Goal: Task Accomplishment & Management: Use online tool/utility

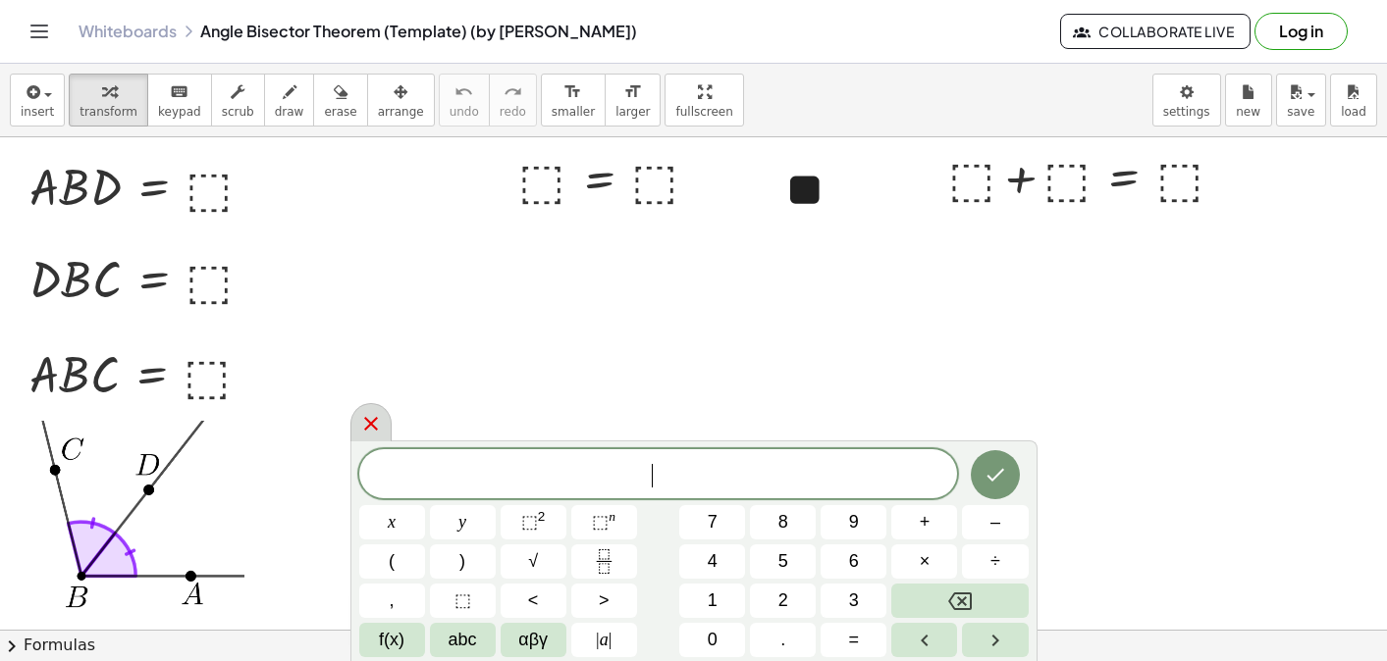
click at [379, 423] on icon at bounding box center [371, 424] width 24 height 24
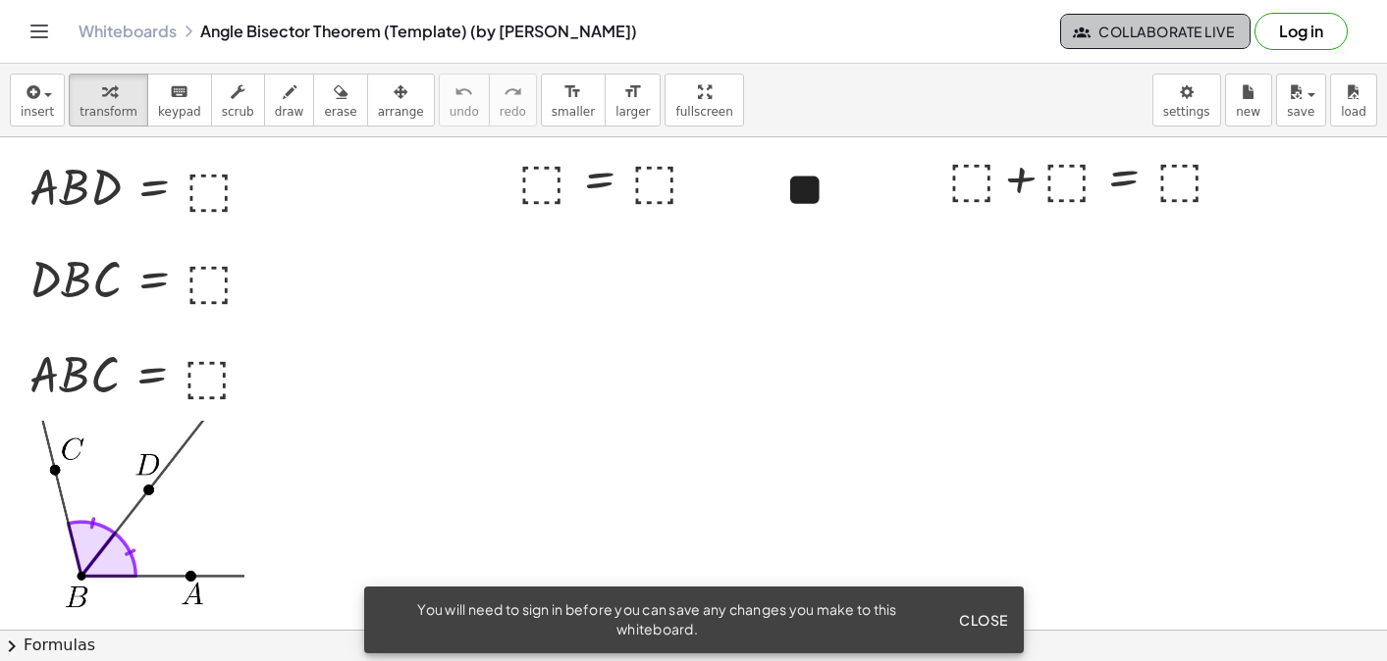
click at [1148, 23] on span "Collaborate Live" at bounding box center [1155, 32] width 157 height 18
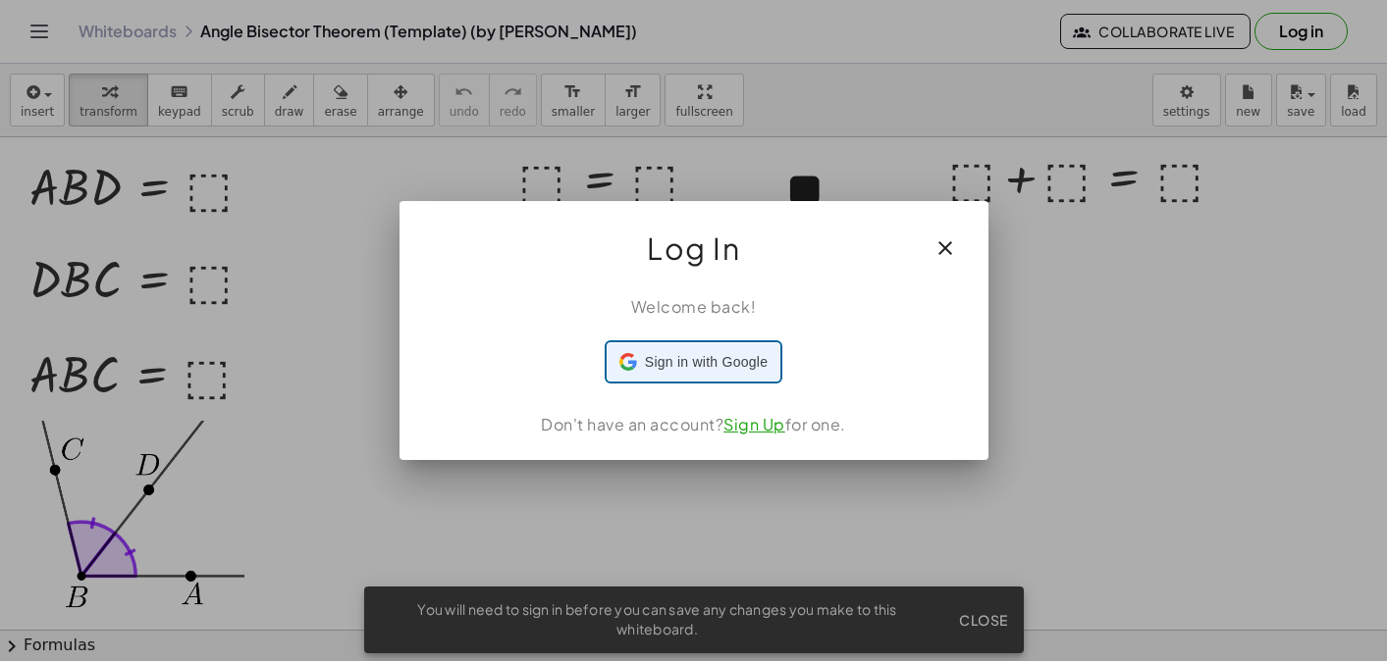
click at [738, 349] on div "Sign in with Google Sign in with Google. Opens in new tab" at bounding box center [693, 362] width 148 height 37
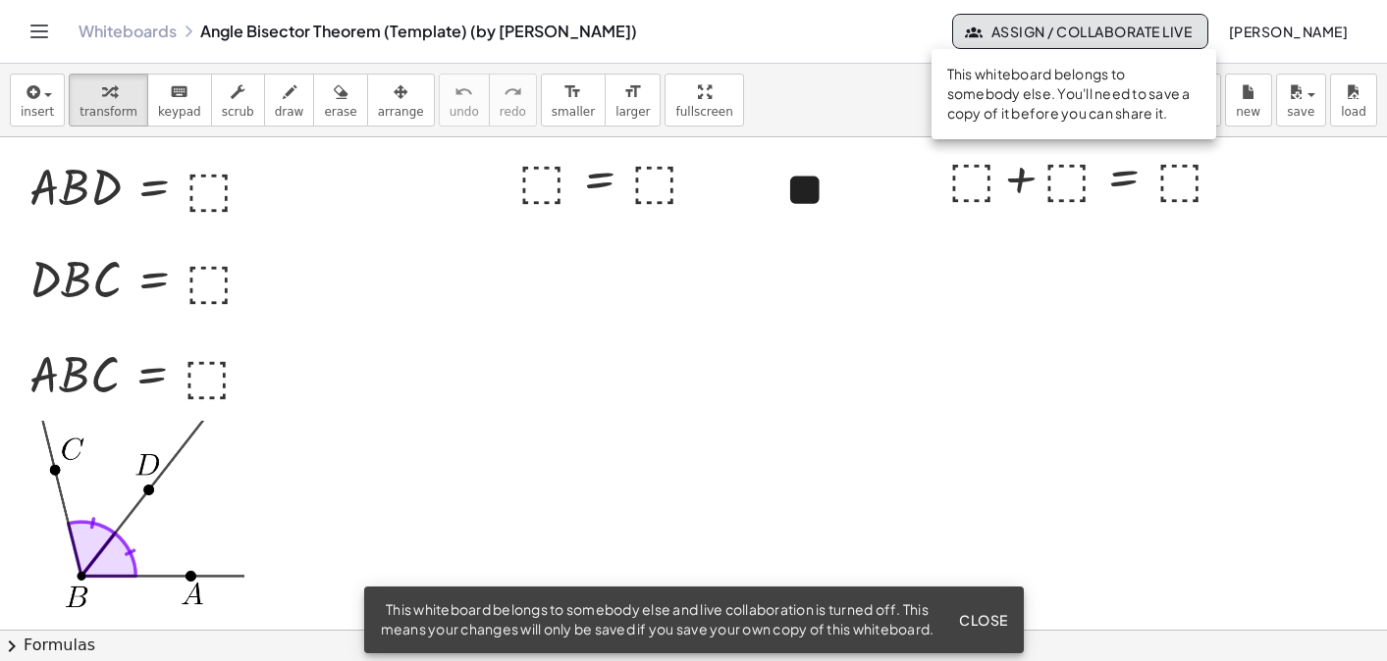
click at [1080, 27] on span "Assign / Collaborate Live" at bounding box center [1080, 32] width 223 height 18
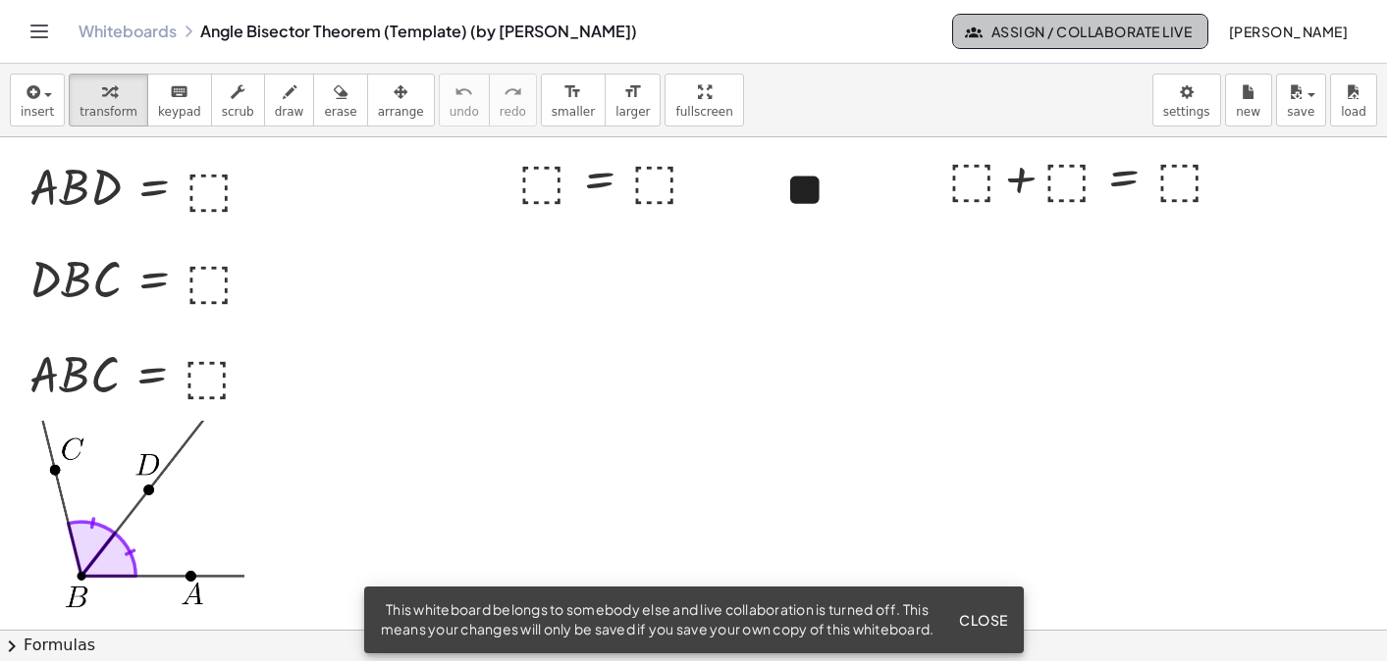
click at [1080, 27] on span "Assign / Collaborate Live" at bounding box center [1080, 32] width 223 height 18
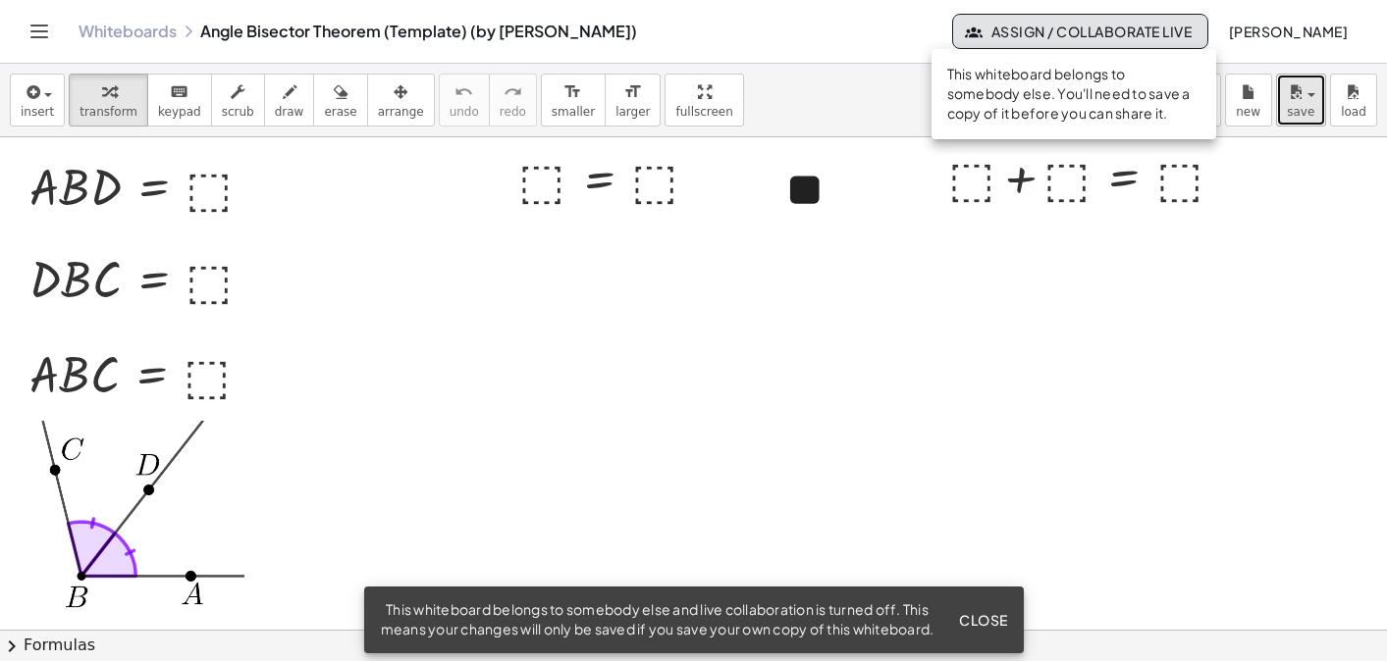
click at [1315, 104] on button "save" at bounding box center [1301, 100] width 50 height 53
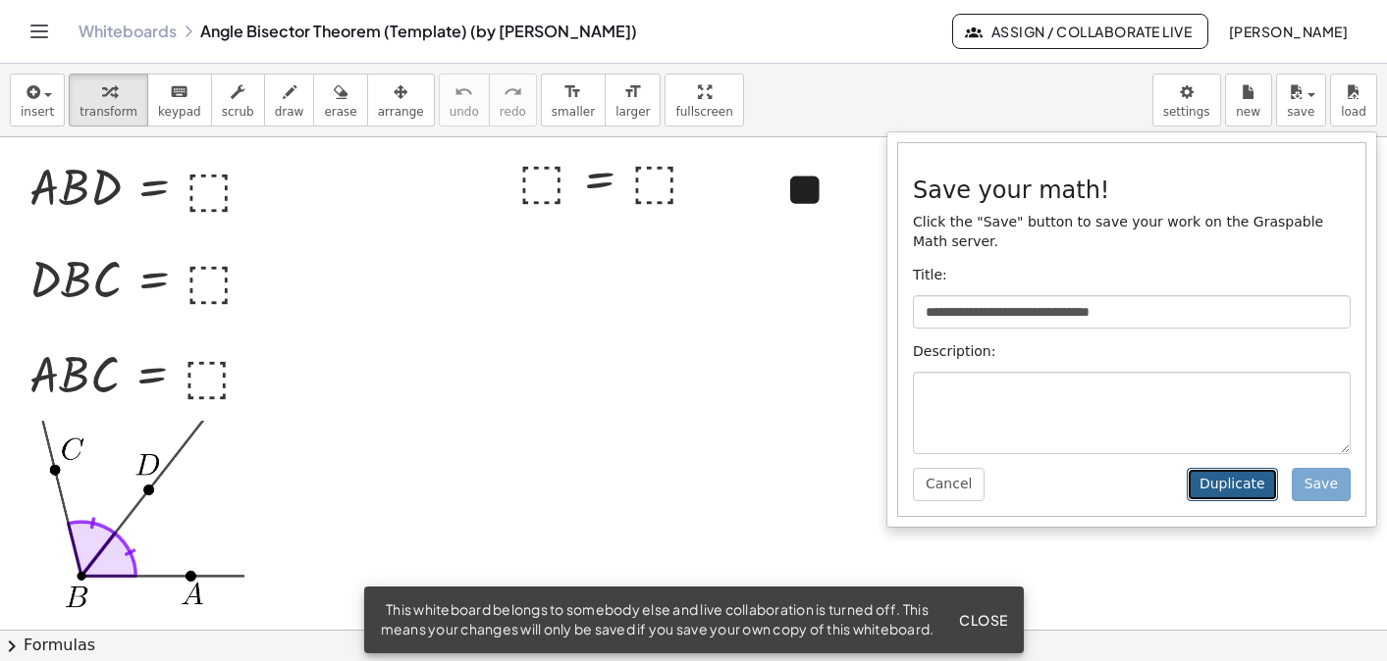
click at [1262, 486] on button "Duplicate" at bounding box center [1232, 484] width 91 height 33
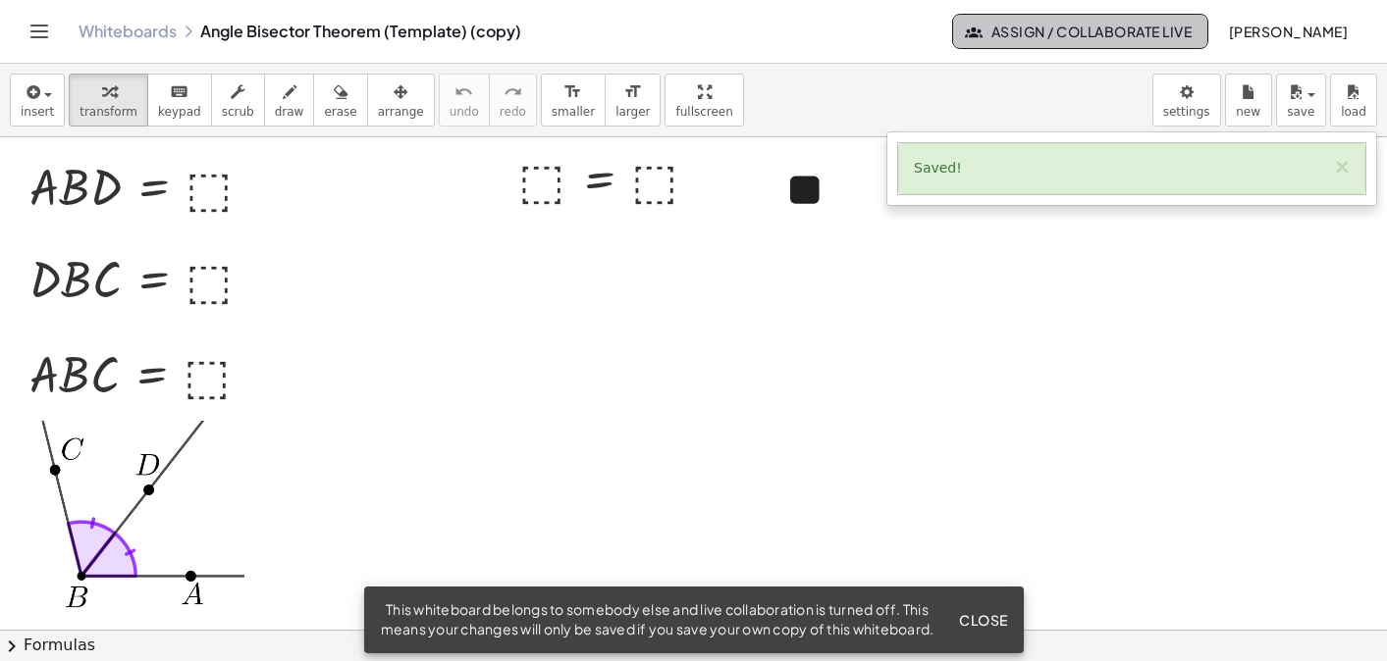
click at [1083, 32] on span "Assign / Collaborate Live" at bounding box center [1080, 32] width 223 height 18
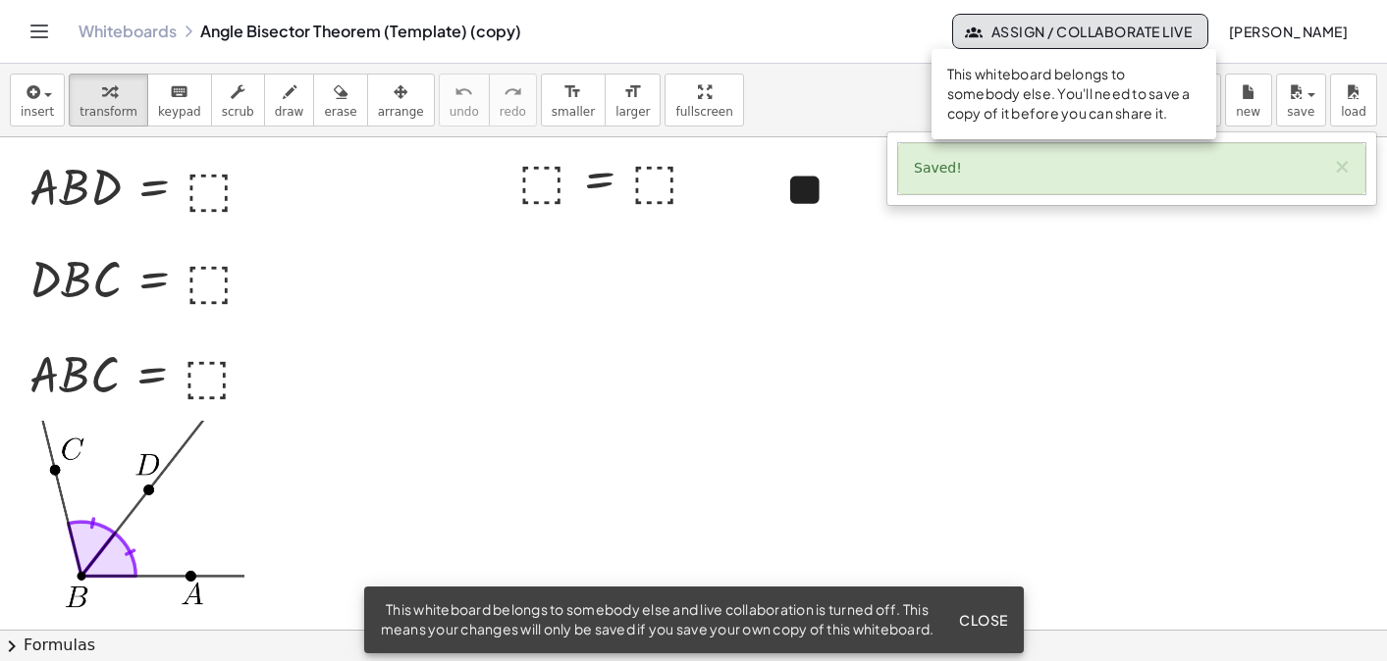
click at [872, 75] on div "insert select one: Math Expression Function Text Youtube Video Graphing Geometr…" at bounding box center [693, 101] width 1387 height 74
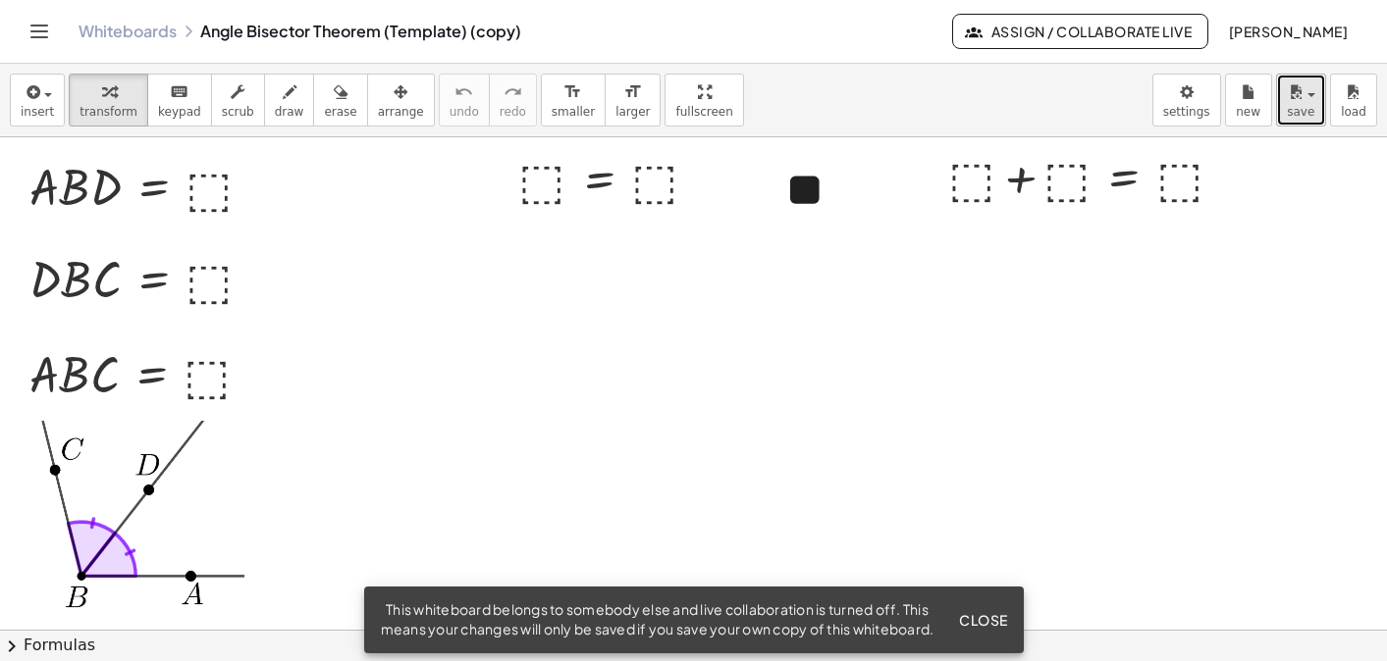
click at [1295, 101] on icon "button" at bounding box center [1296, 92] width 18 height 24
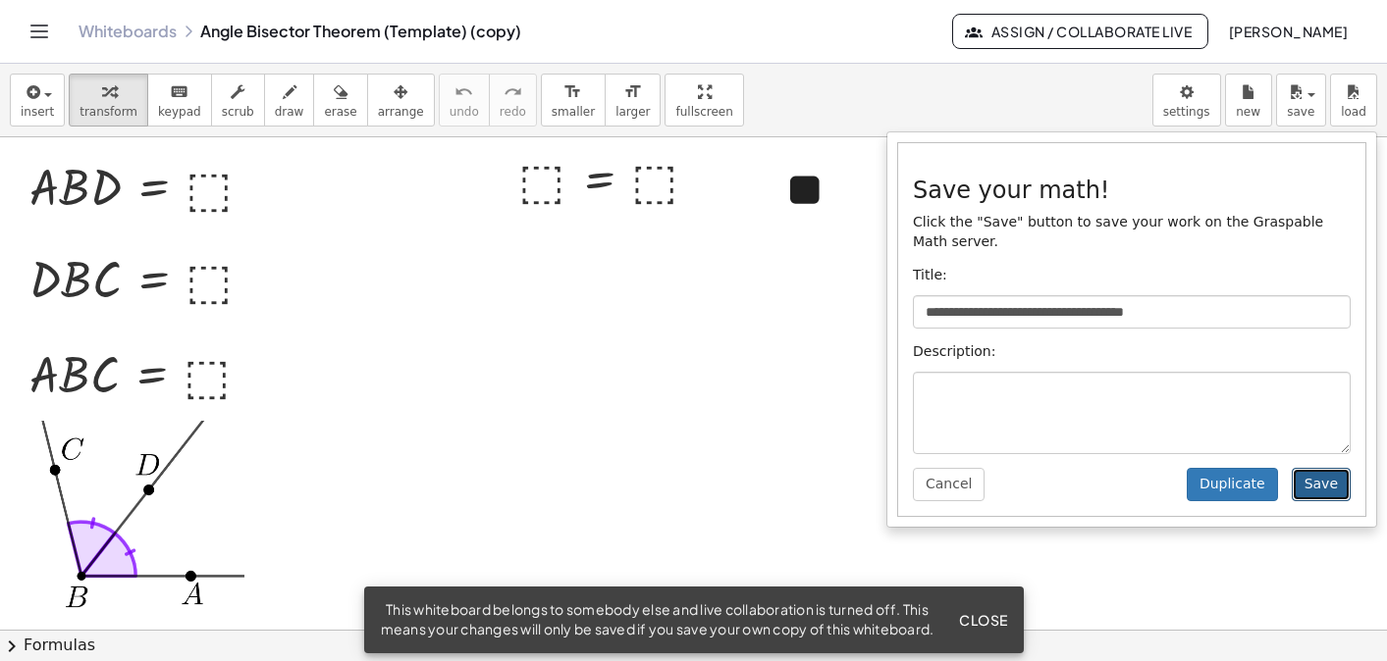
click at [1323, 492] on button "Save" at bounding box center [1321, 484] width 59 height 33
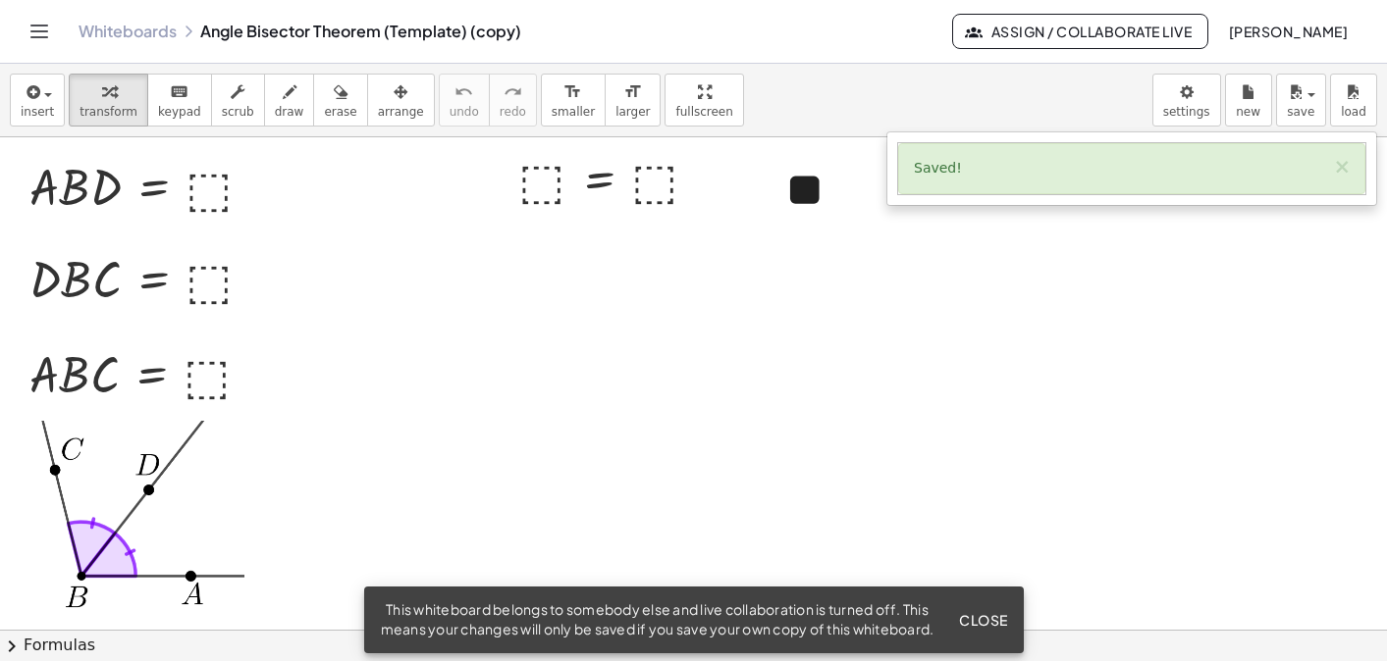
click at [1094, 36] on span "Assign / Collaborate Live" at bounding box center [1080, 32] width 223 height 18
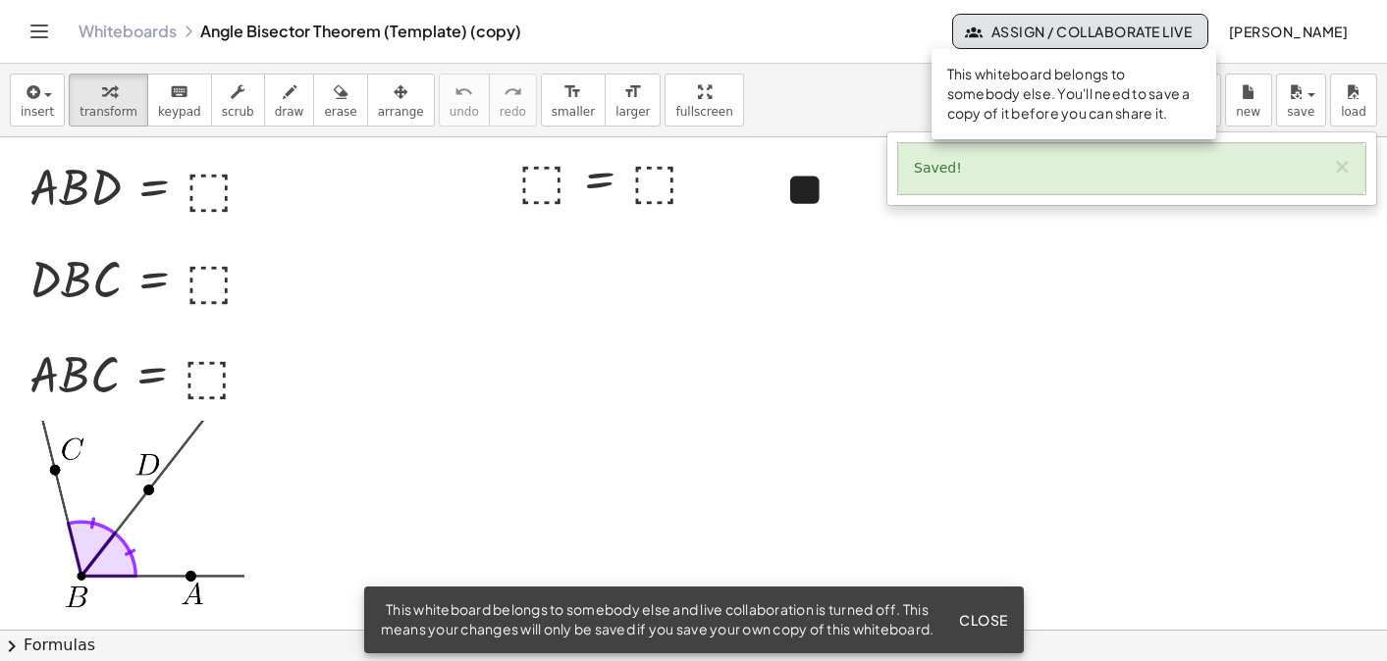
click at [1043, 226] on div "**" at bounding box center [907, 190] width 282 height 107
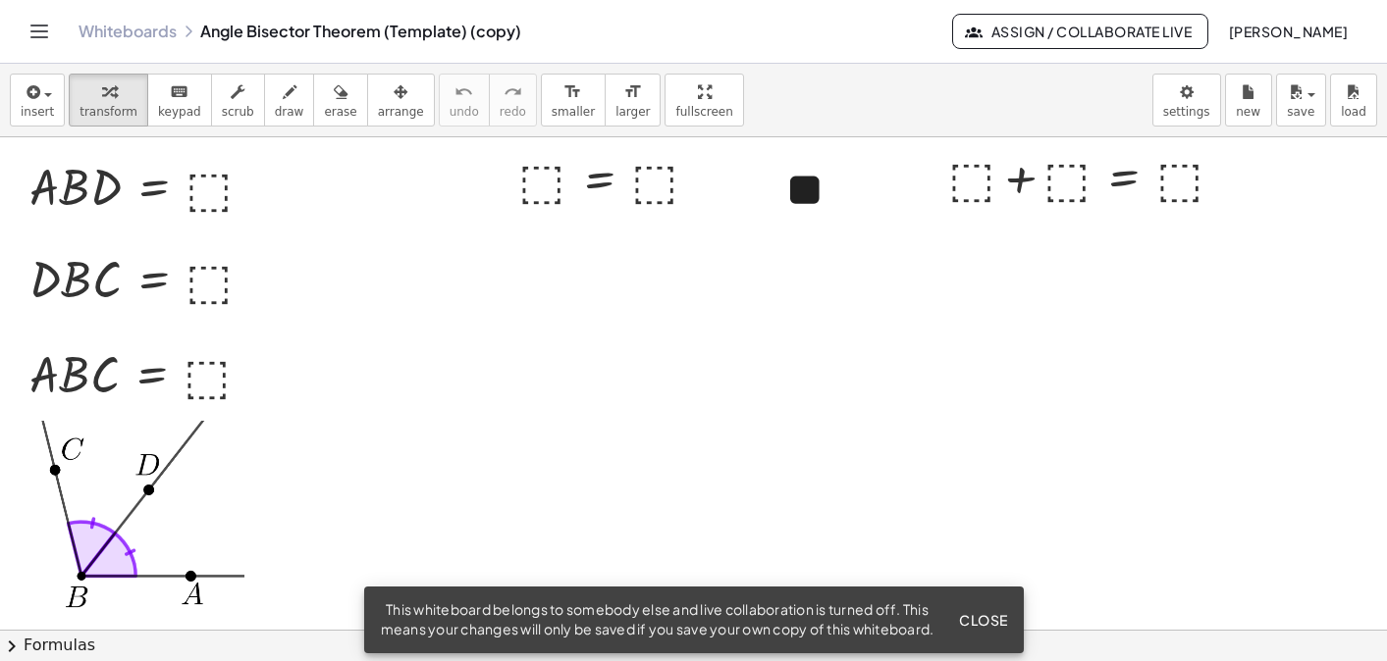
click at [1067, 110] on div "insert select one: Math Expression Function Text Youtube Video Graphing Geometr…" at bounding box center [693, 101] width 1387 height 74
click at [1119, 40] on button "Assign / Collaborate Live" at bounding box center [1080, 31] width 256 height 35
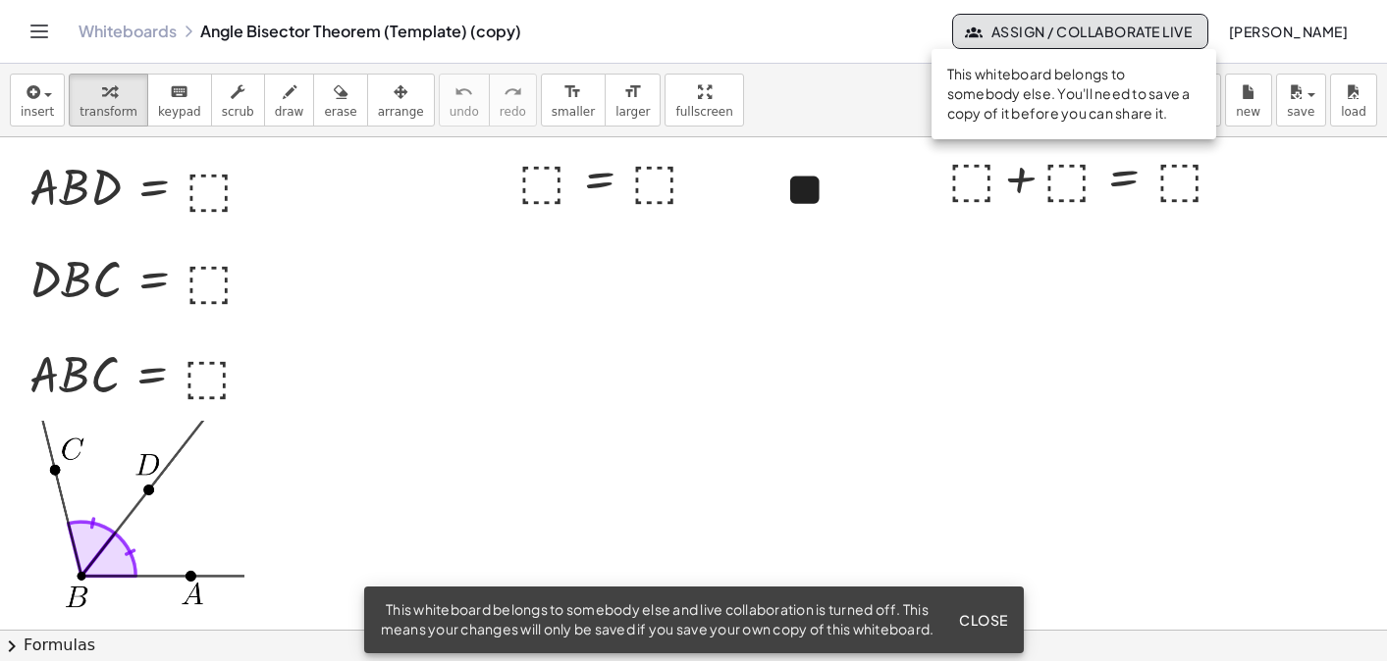
click at [901, 108] on div "insert select one: Math Expression Function Text Youtube Video Graphing Geometr…" at bounding box center [693, 101] width 1387 height 74
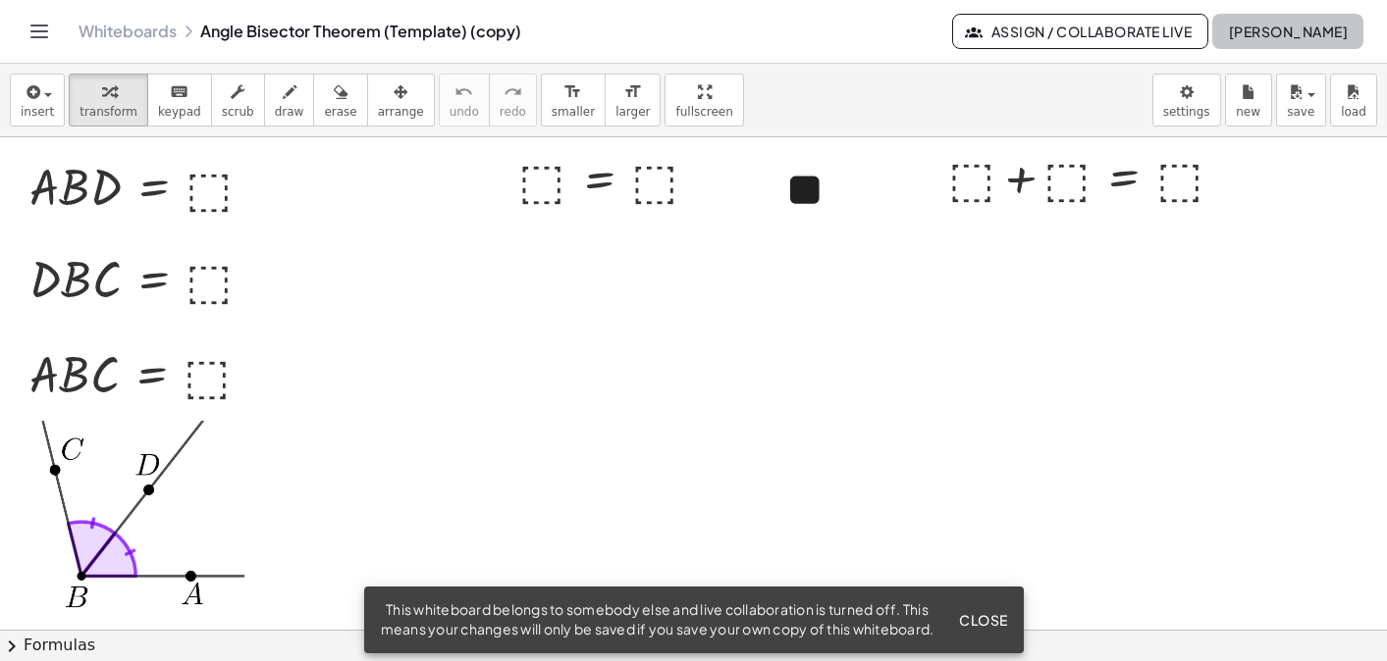
click at [1310, 47] on button "[PERSON_NAME]" at bounding box center [1287, 31] width 151 height 35
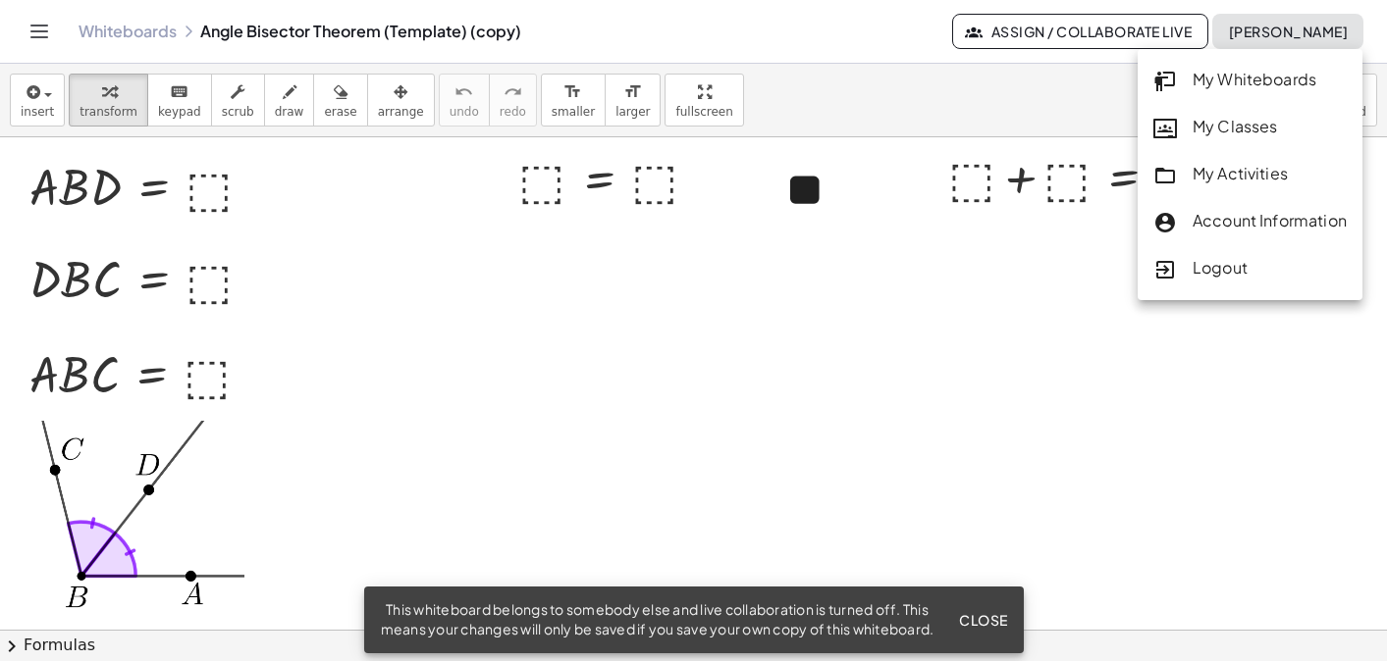
click at [1011, 90] on div "insert select one: Math Expression Function Text Youtube Video Graphing Geometr…" at bounding box center [693, 101] width 1387 height 74
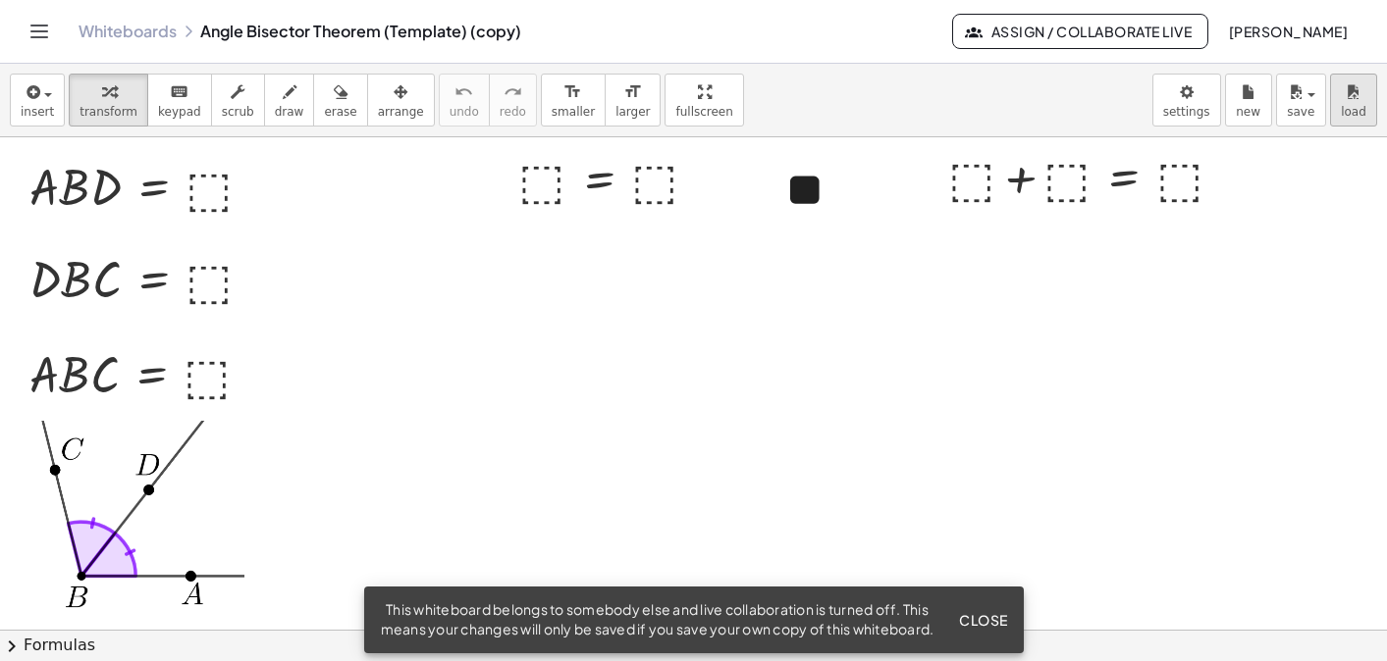
click at [0, 0] on div "Graspable Math Activities Get Started Activity Bank Assigned Work Classes White…" at bounding box center [693, 330] width 1387 height 661
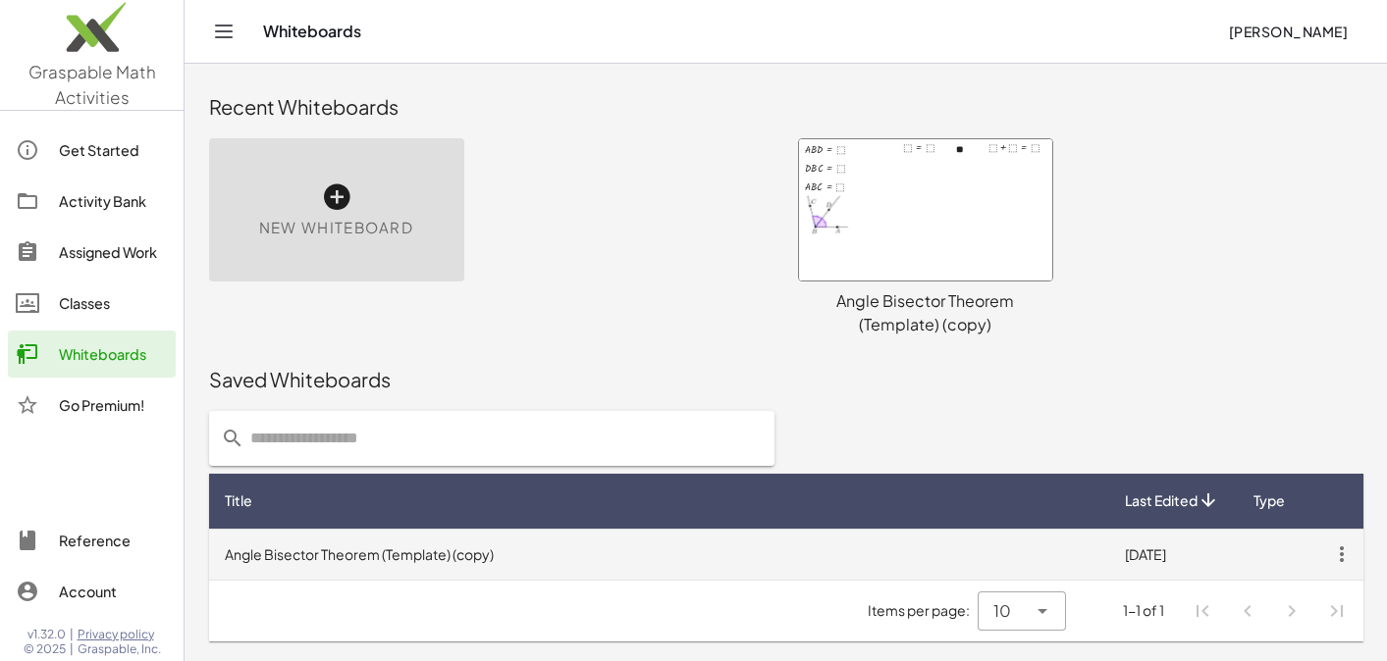
click at [583, 546] on td "Angle Bisector Theorem (Template) (copy)" at bounding box center [659, 554] width 900 height 51
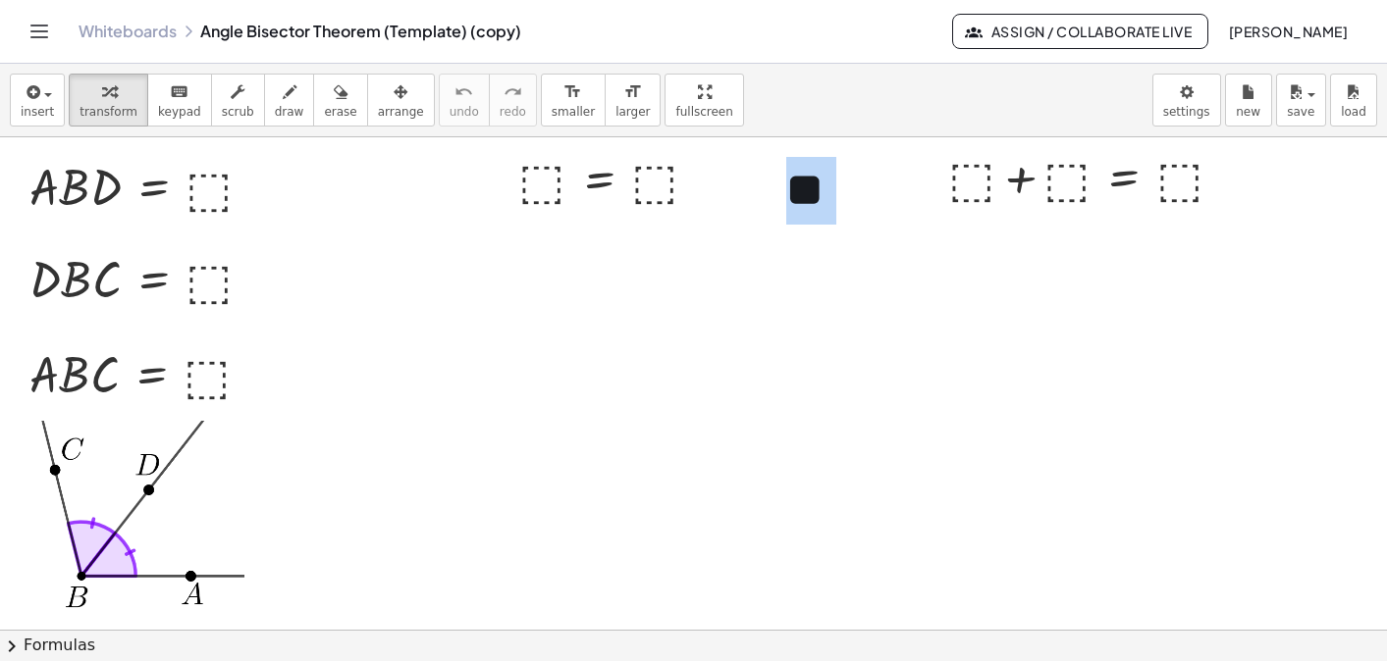
click at [1099, 35] on span "Assign / Collaborate Live" at bounding box center [1080, 32] width 223 height 18
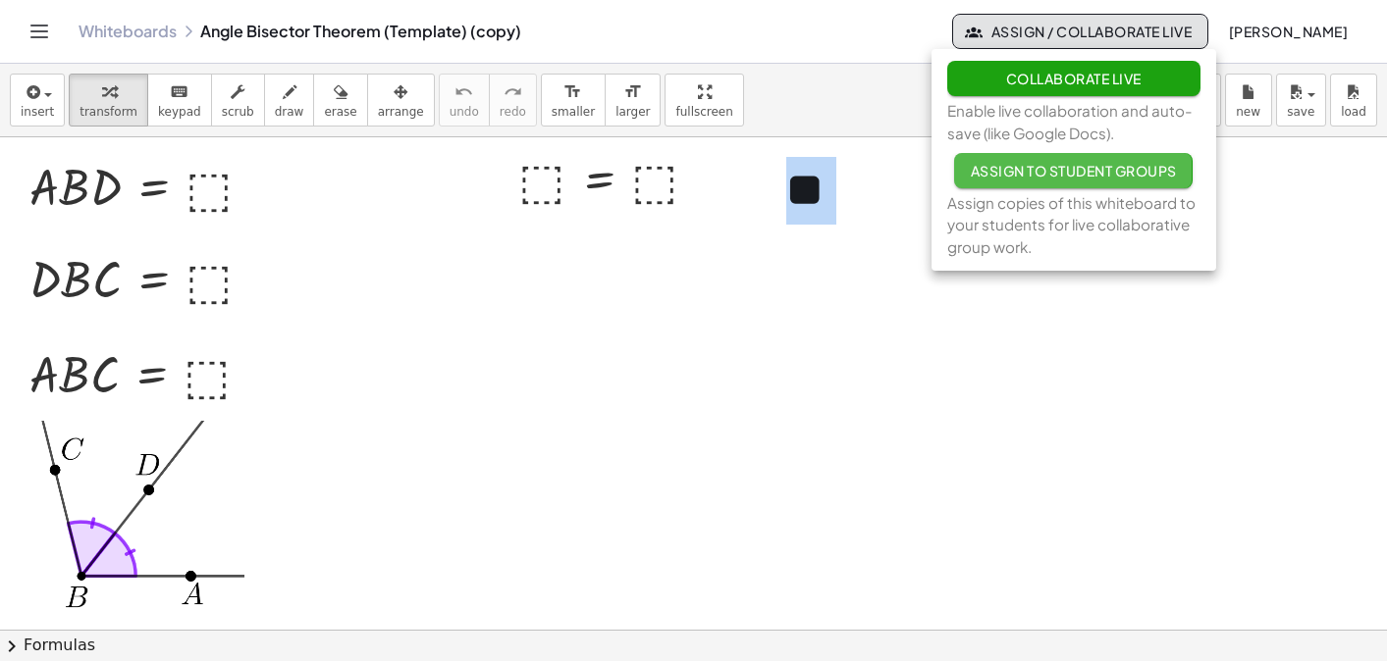
click at [1084, 171] on span "Assign to Student Groups" at bounding box center [1073, 171] width 206 height 18
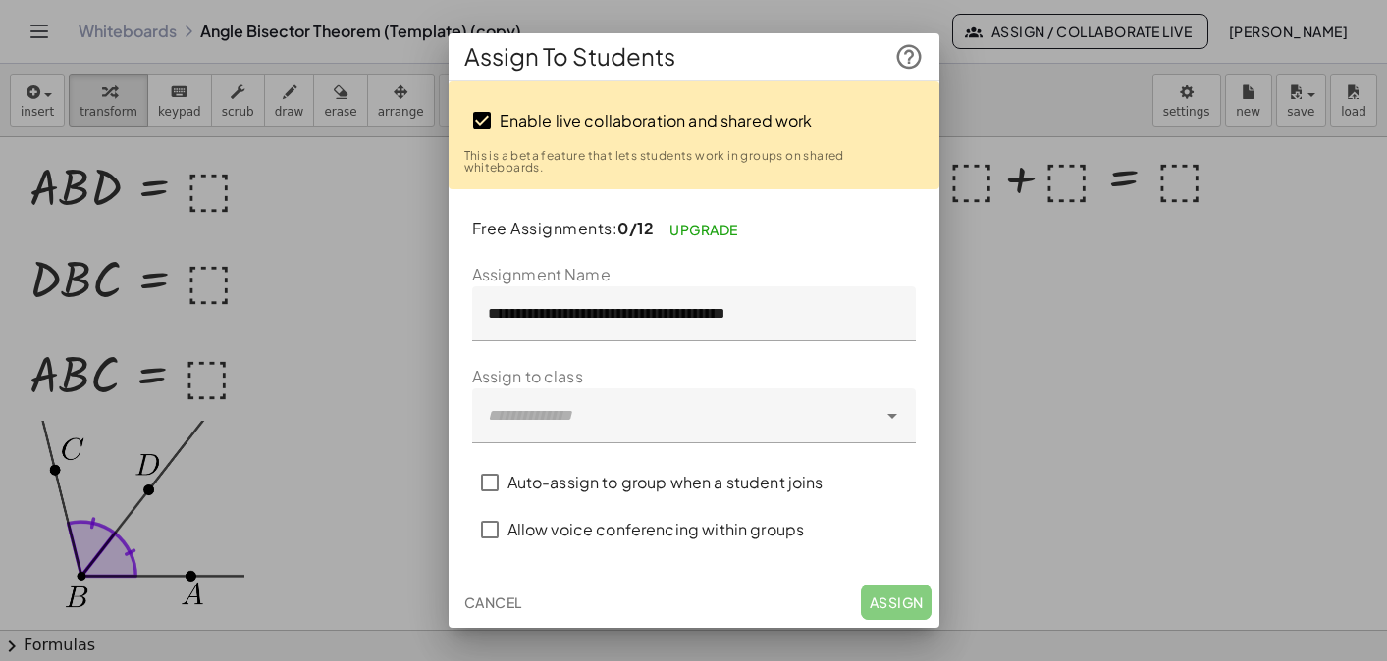
click at [877, 412] on div at bounding box center [889, 416] width 27 height 55
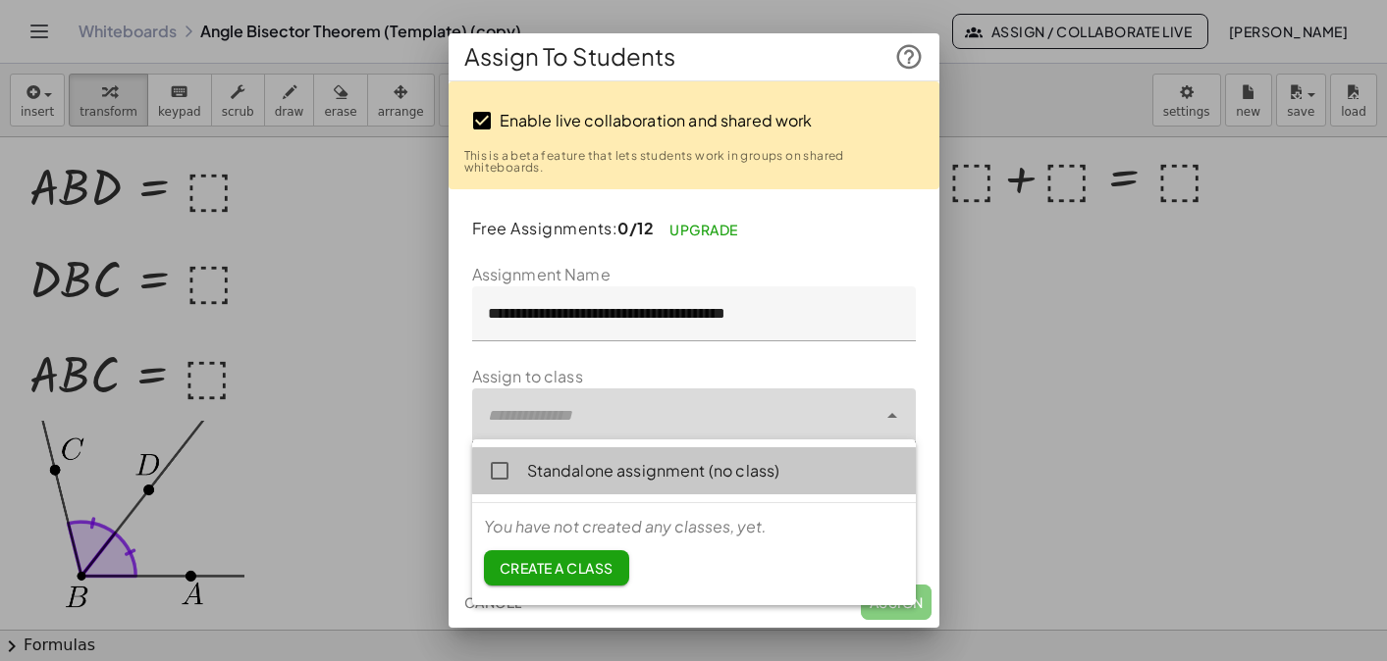
click at [802, 475] on div "Standalone assignment (no class)" at bounding box center [713, 471] width 373 height 24
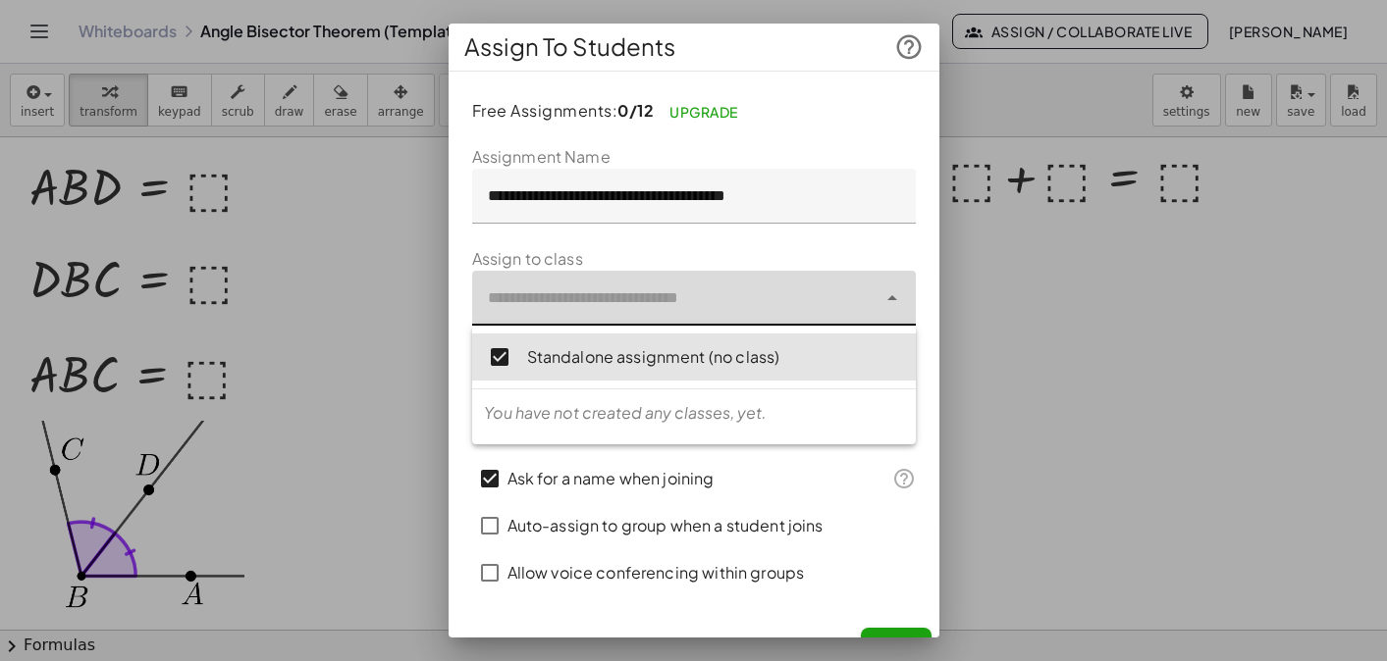
click at [818, 359] on div "Standalone assignment (no class)" at bounding box center [713, 357] width 373 height 24
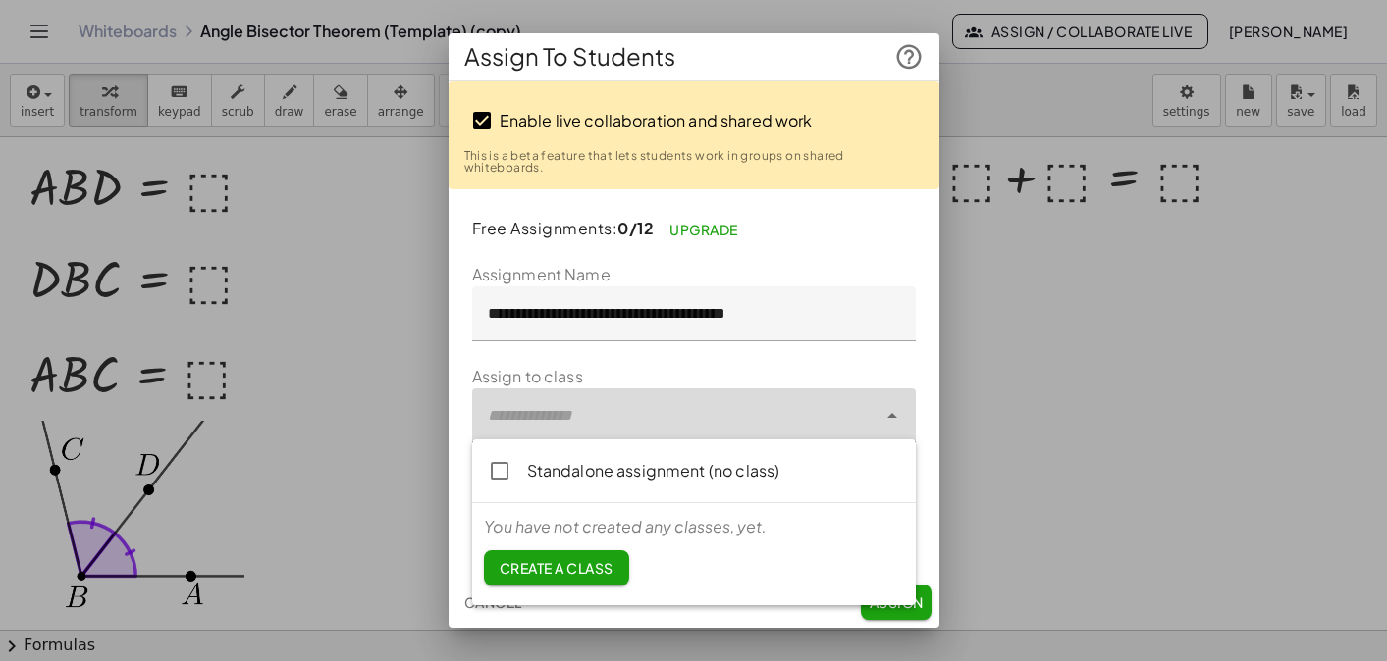
click at [598, 566] on span "Create a class" at bounding box center [557, 568] width 114 height 18
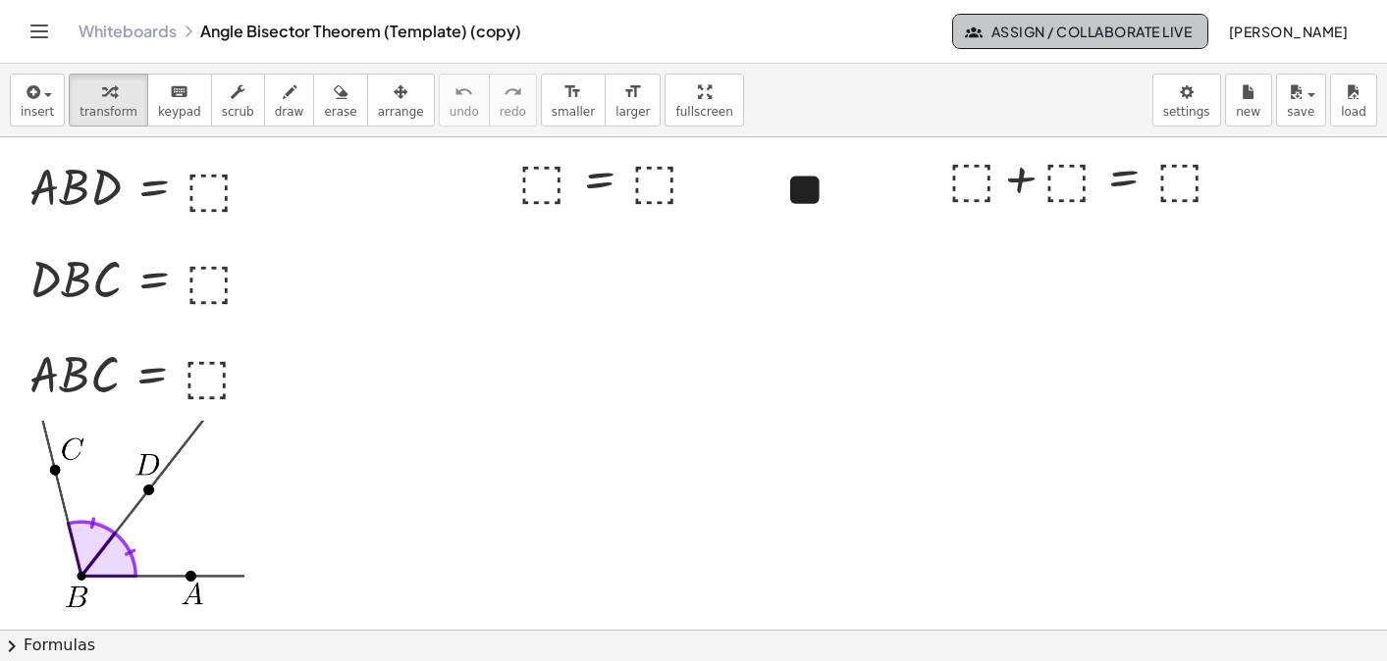
click at [1061, 43] on button "Assign / Collaborate Live" at bounding box center [1080, 31] width 256 height 35
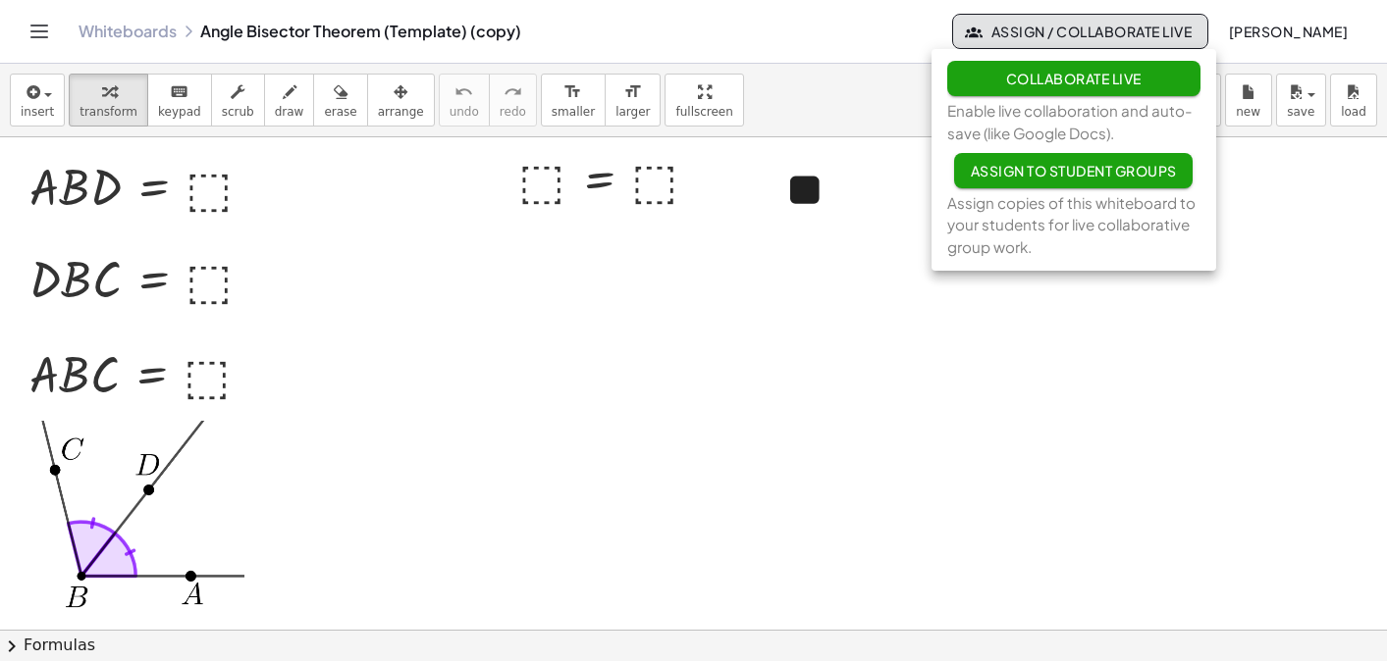
click at [1063, 76] on span "Collaborate Live" at bounding box center [1072, 79] width 135 height 18
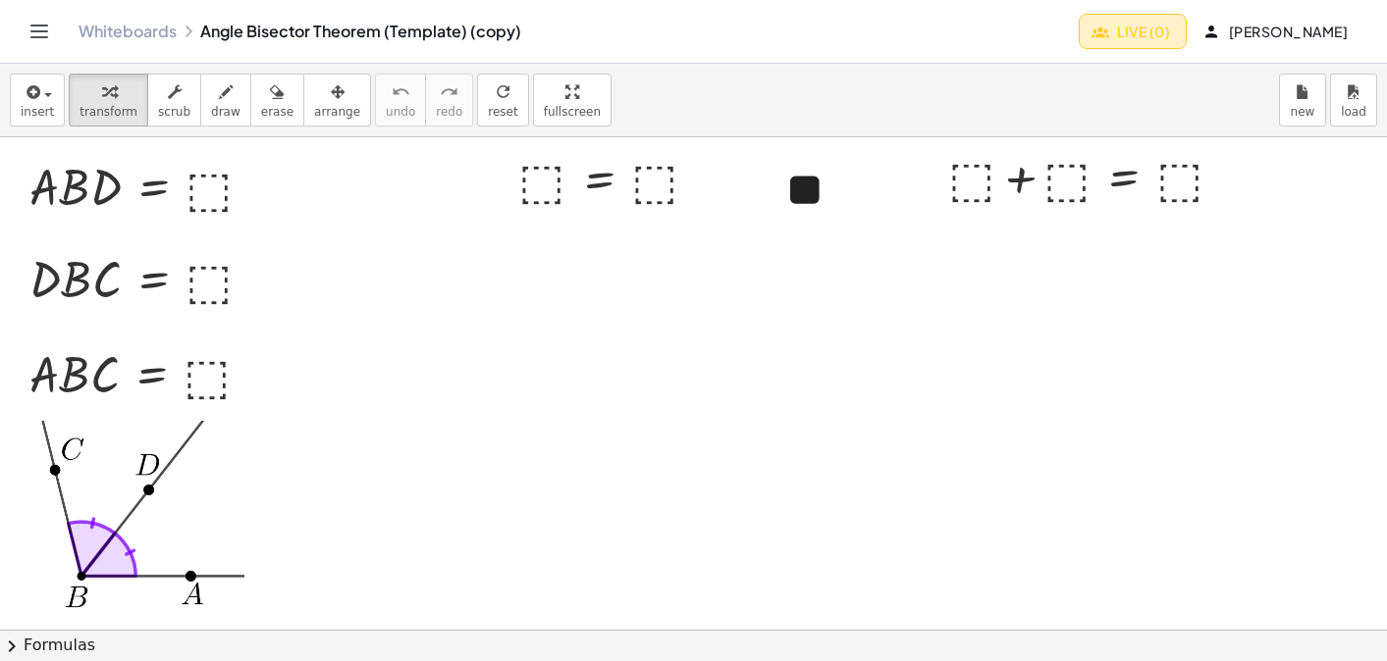
click at [1133, 39] on span "Live (0)" at bounding box center [1132, 32] width 75 height 18
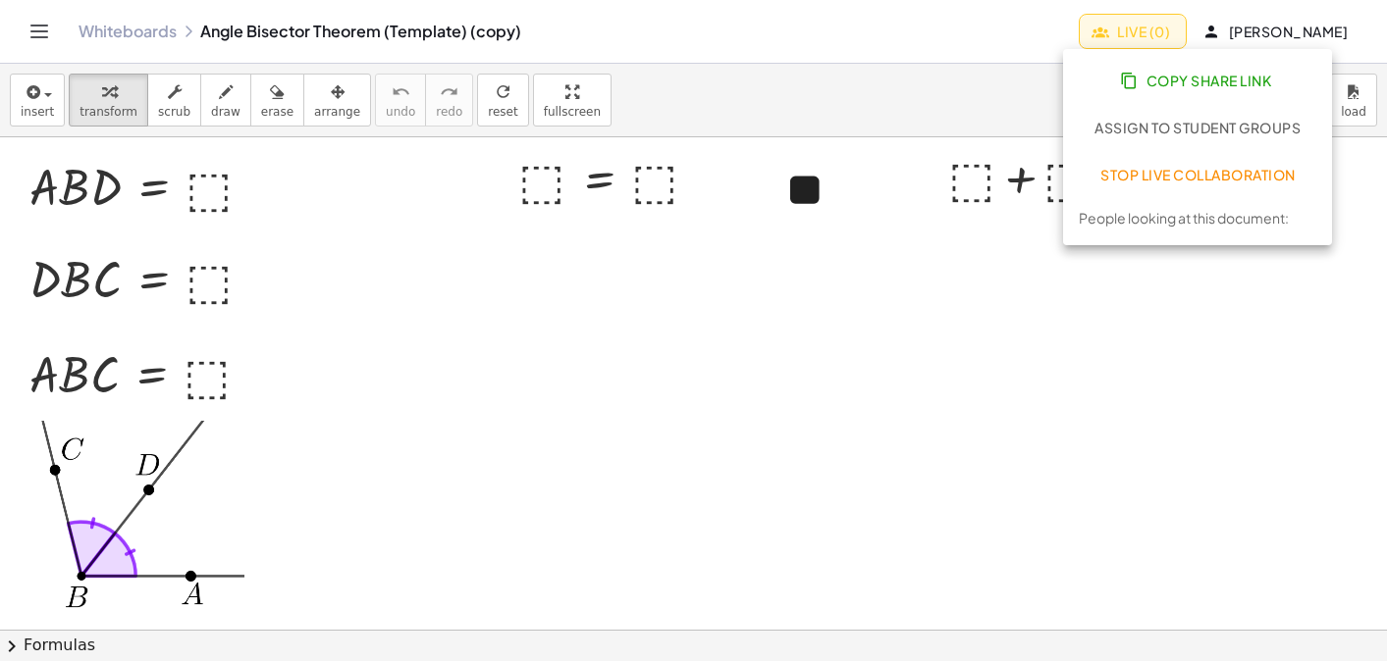
click at [1154, 173] on span "Stop Live Collaboration" at bounding box center [1197, 175] width 195 height 18
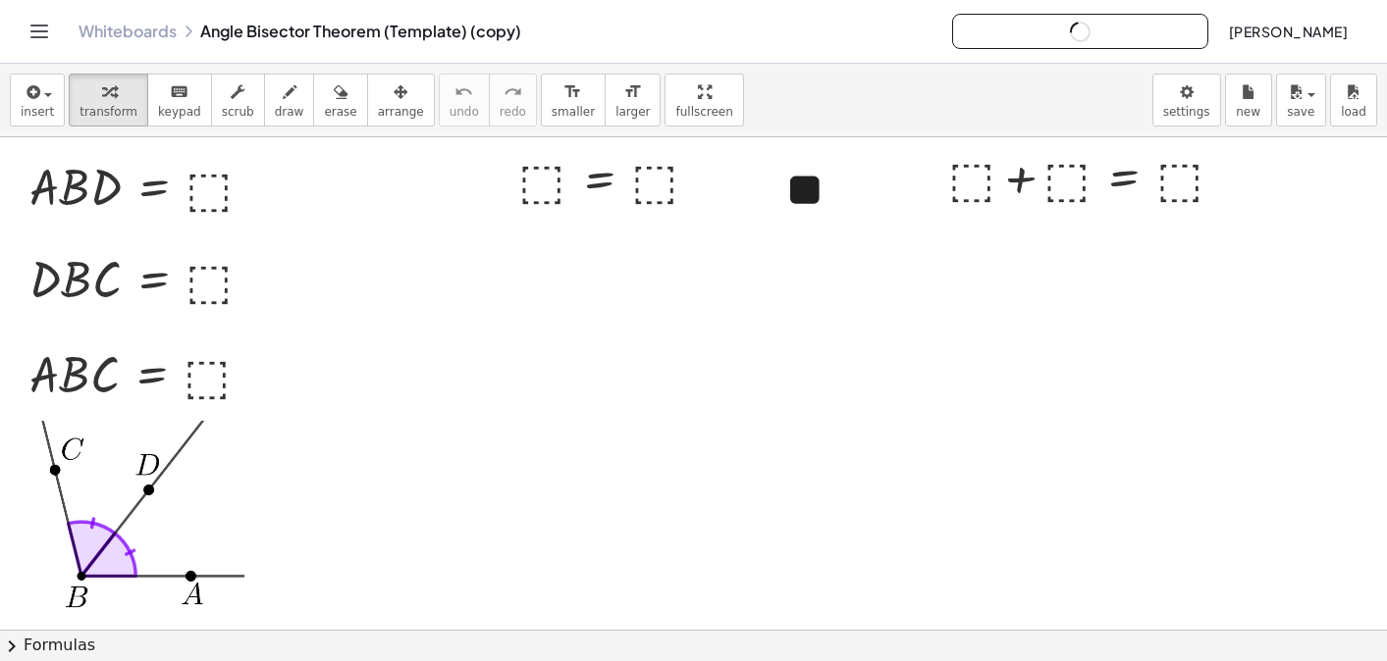
click at [891, 104] on div "insert select one: Math Expression Function Text Youtube Video Graphing Geometr…" at bounding box center [693, 101] width 1387 height 74
click at [651, 456] on div at bounding box center [693, 629] width 1387 height 985
click at [19, 644] on span "chevron_right" at bounding box center [12, 647] width 24 height 24
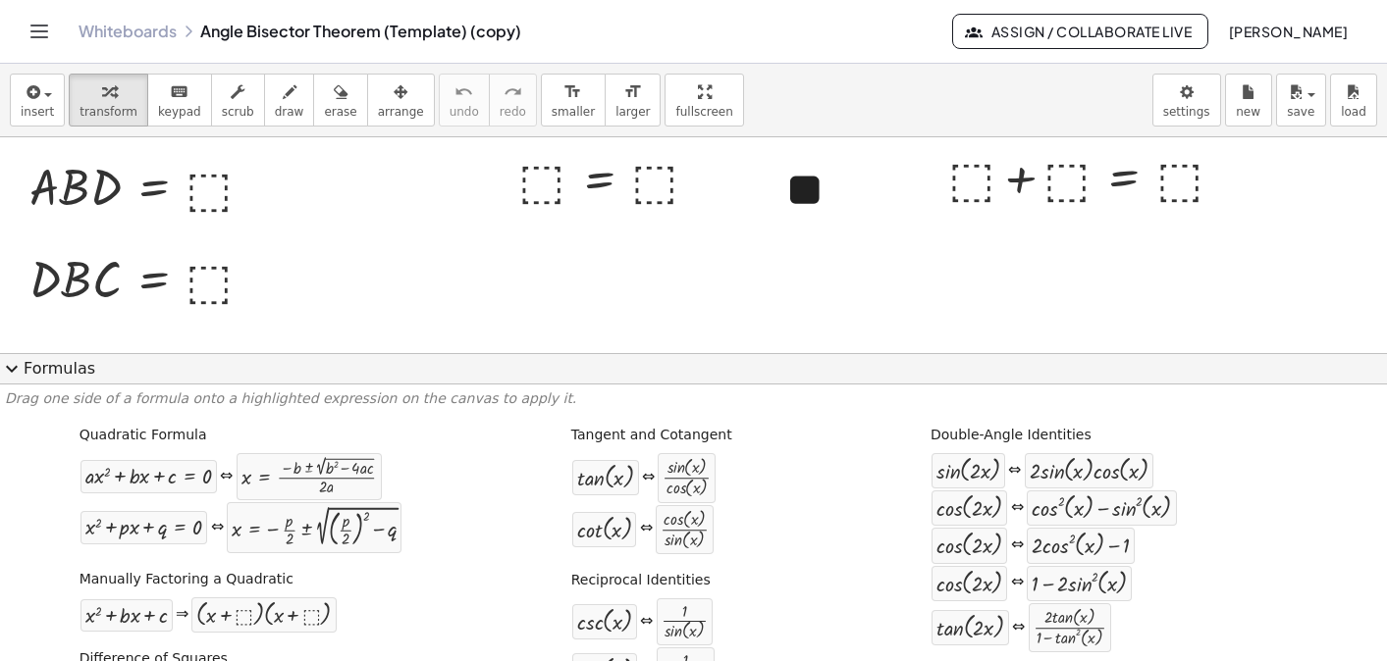
click at [21, 372] on span "expand_more" at bounding box center [12, 369] width 24 height 24
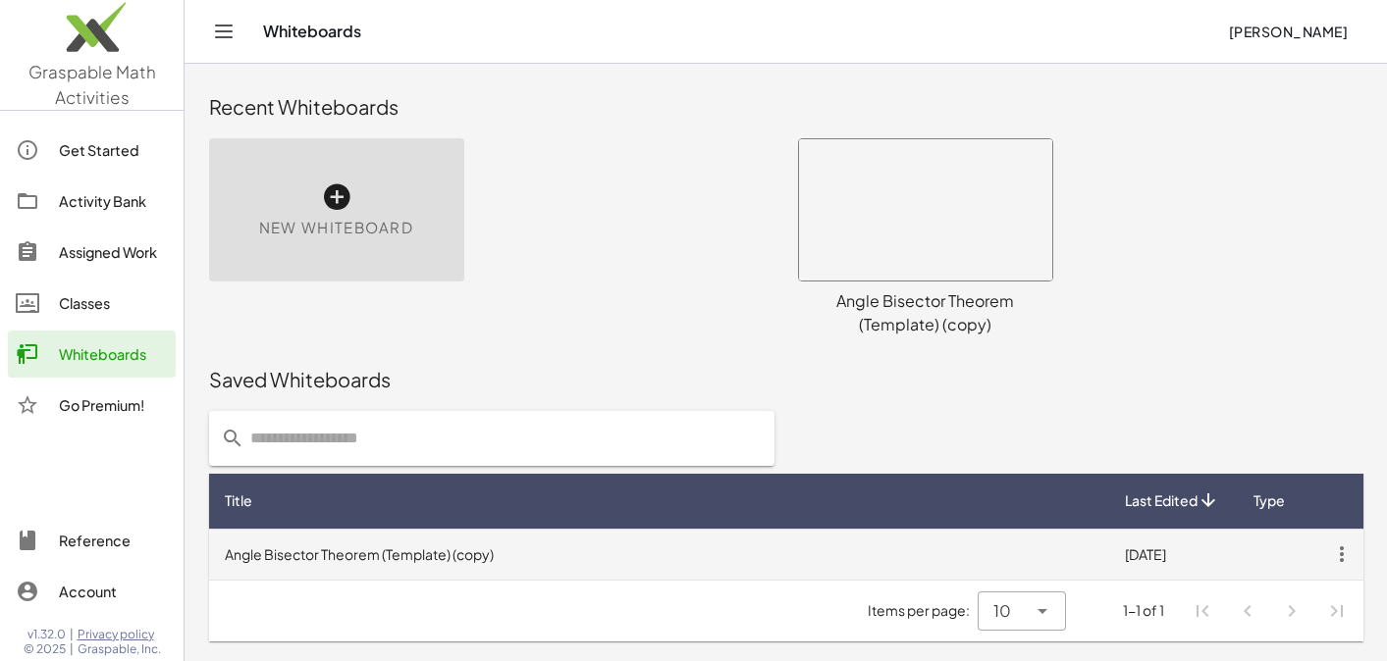
click at [703, 559] on td "Angle Bisector Theorem (Template) (copy)" at bounding box center [659, 554] width 900 height 51
